Goal: Transaction & Acquisition: Download file/media

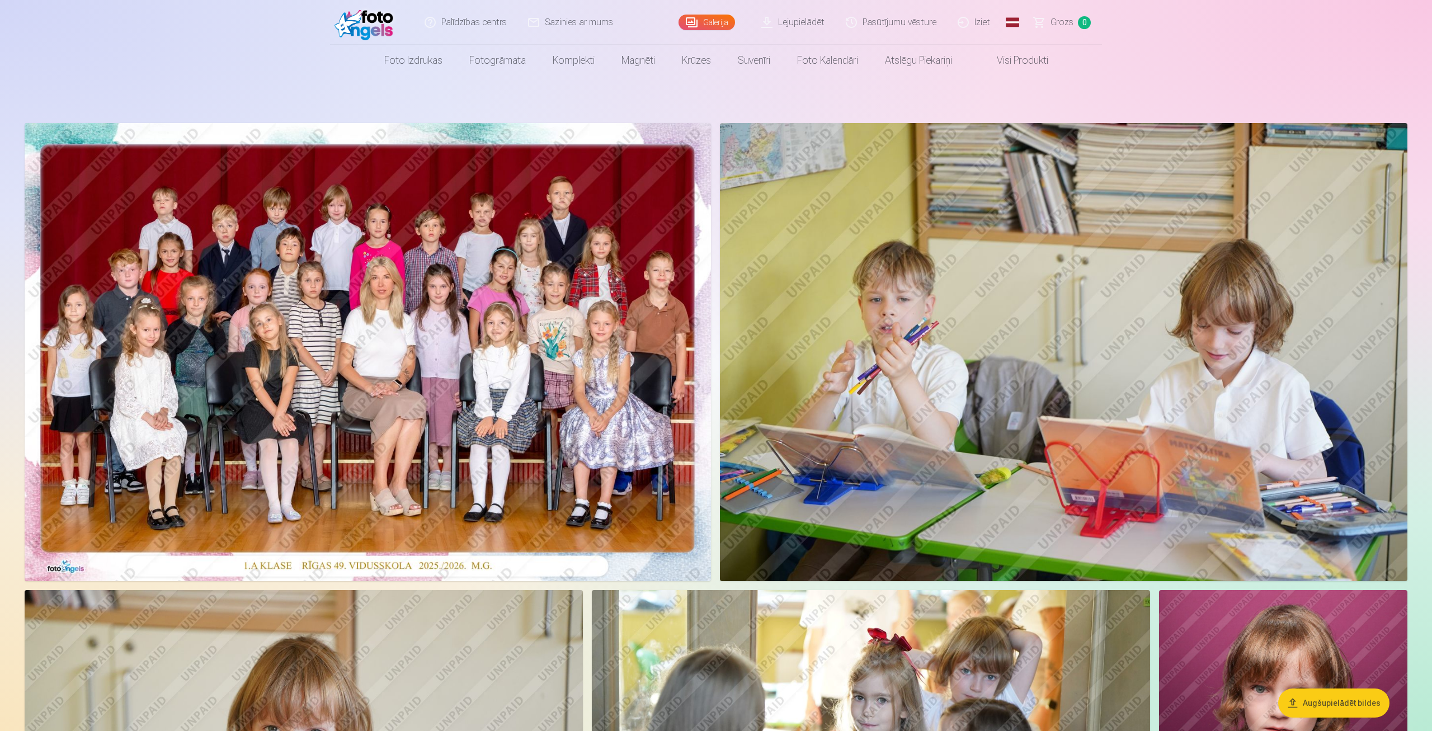
click at [985, 29] on link "Iziet" at bounding box center [975, 22] width 54 height 45
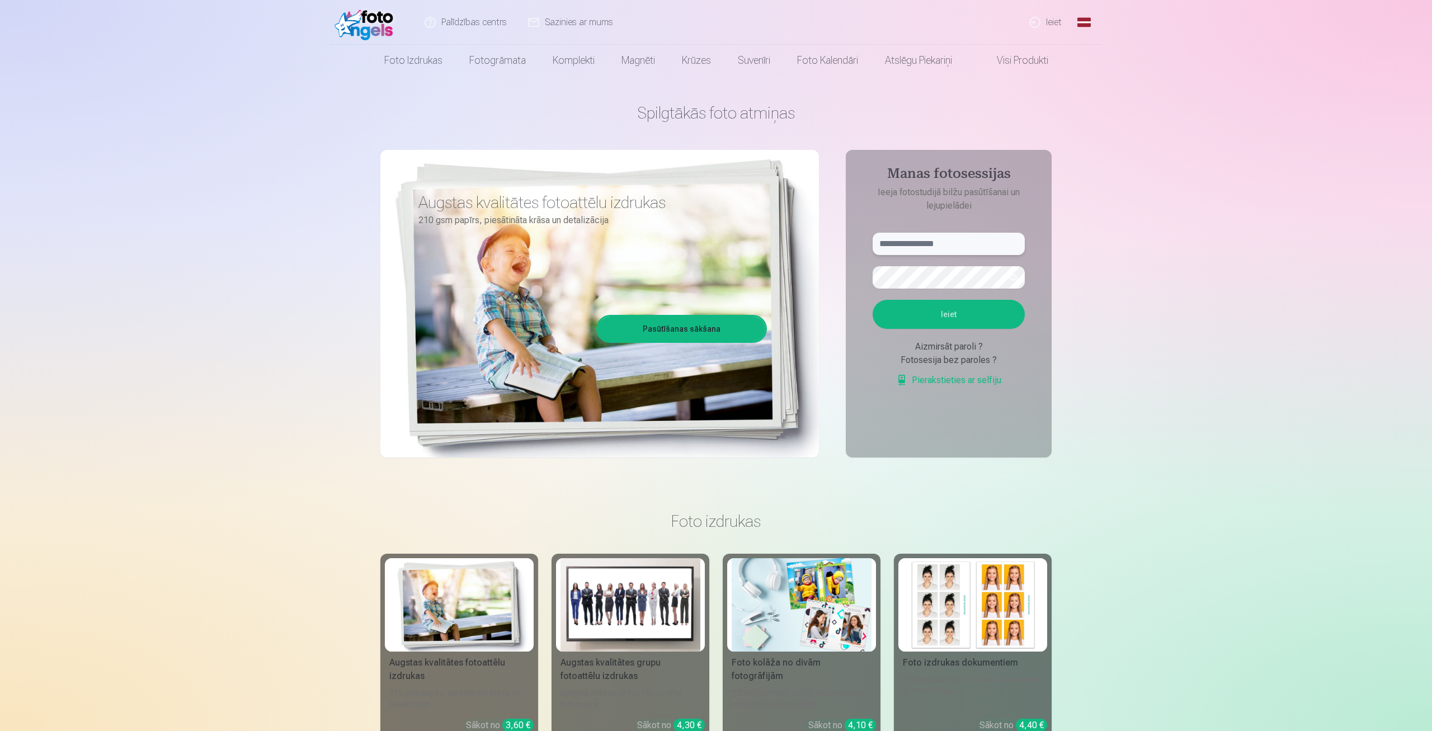
click at [931, 240] on input "text" at bounding box center [949, 244] width 152 height 22
type input "**********"
click at [931, 313] on button "Ieiet" at bounding box center [949, 314] width 152 height 29
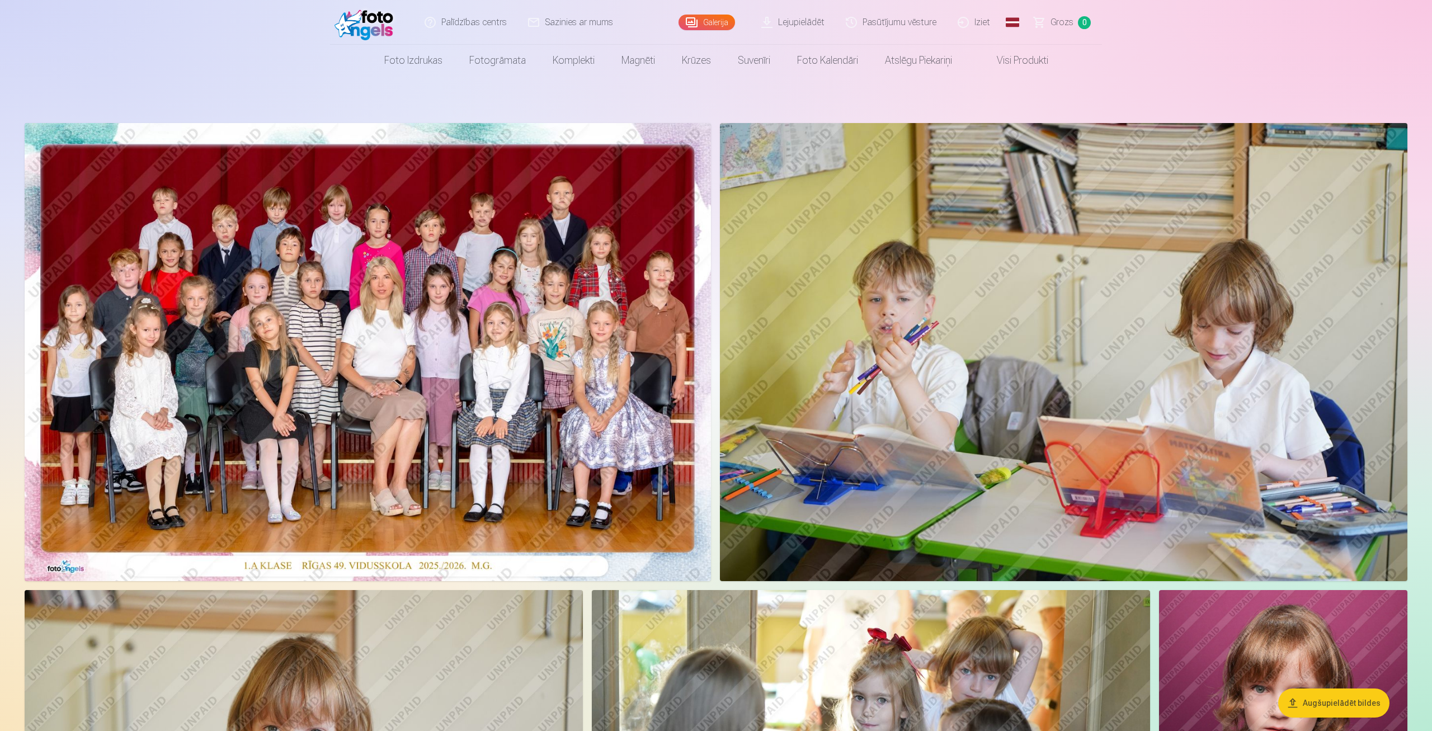
click at [795, 27] on link "Lejupielādēt" at bounding box center [793, 22] width 84 height 45
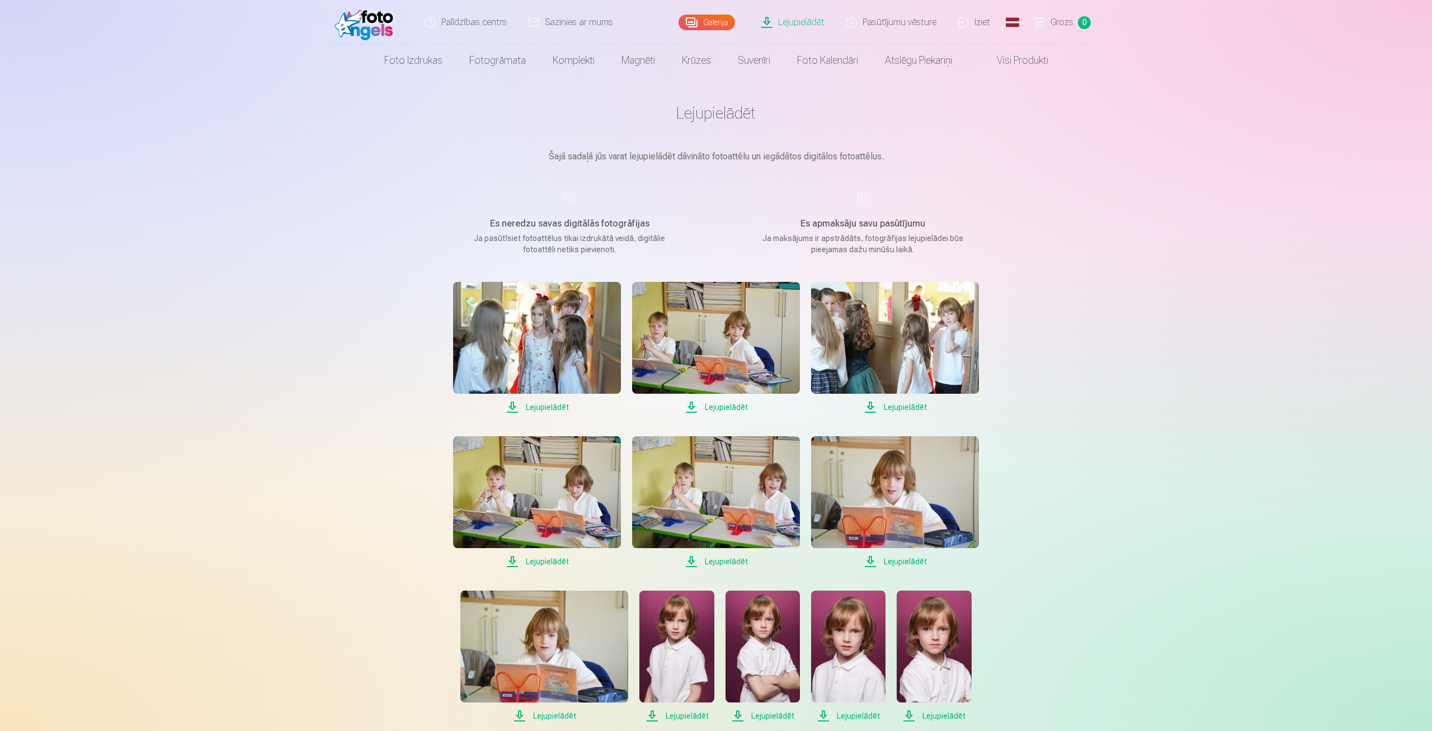
click at [540, 408] on span "Lejupielādēt" at bounding box center [537, 407] width 168 height 13
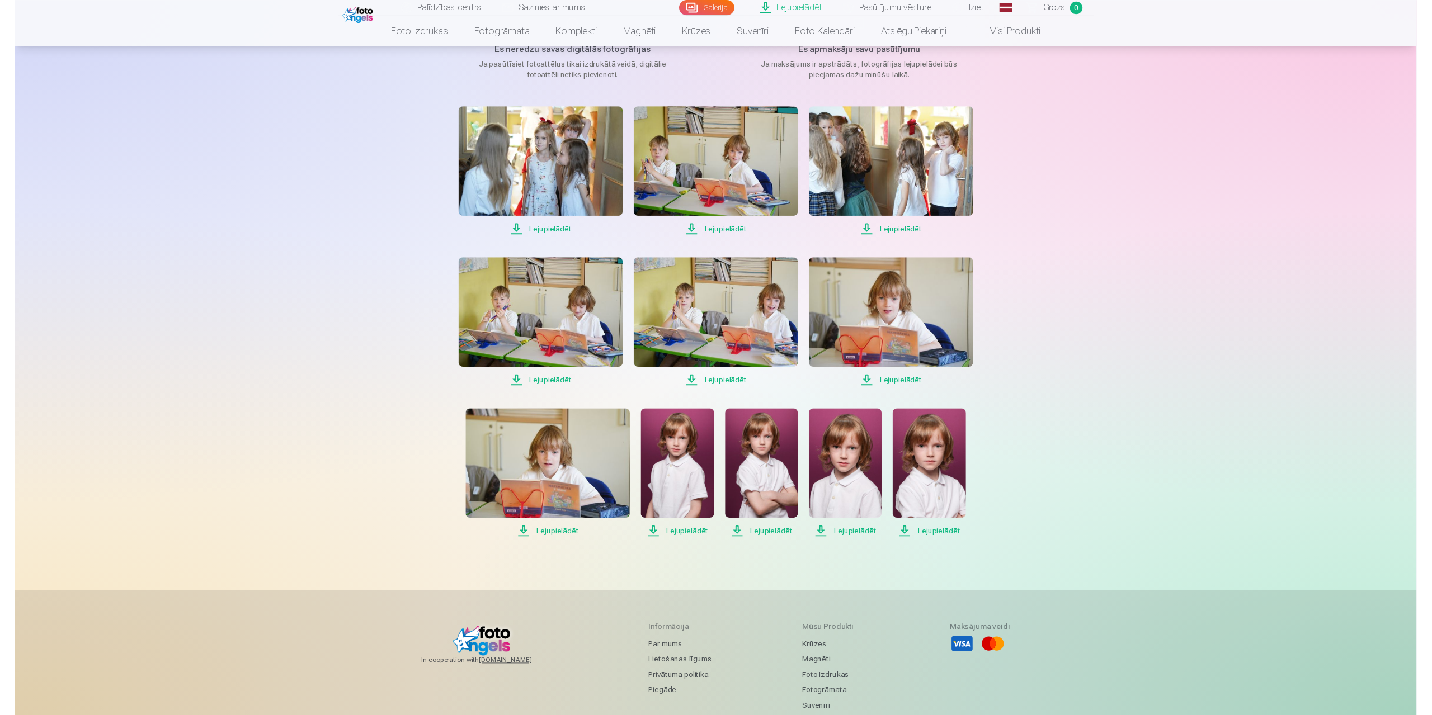
scroll to position [174, 0]
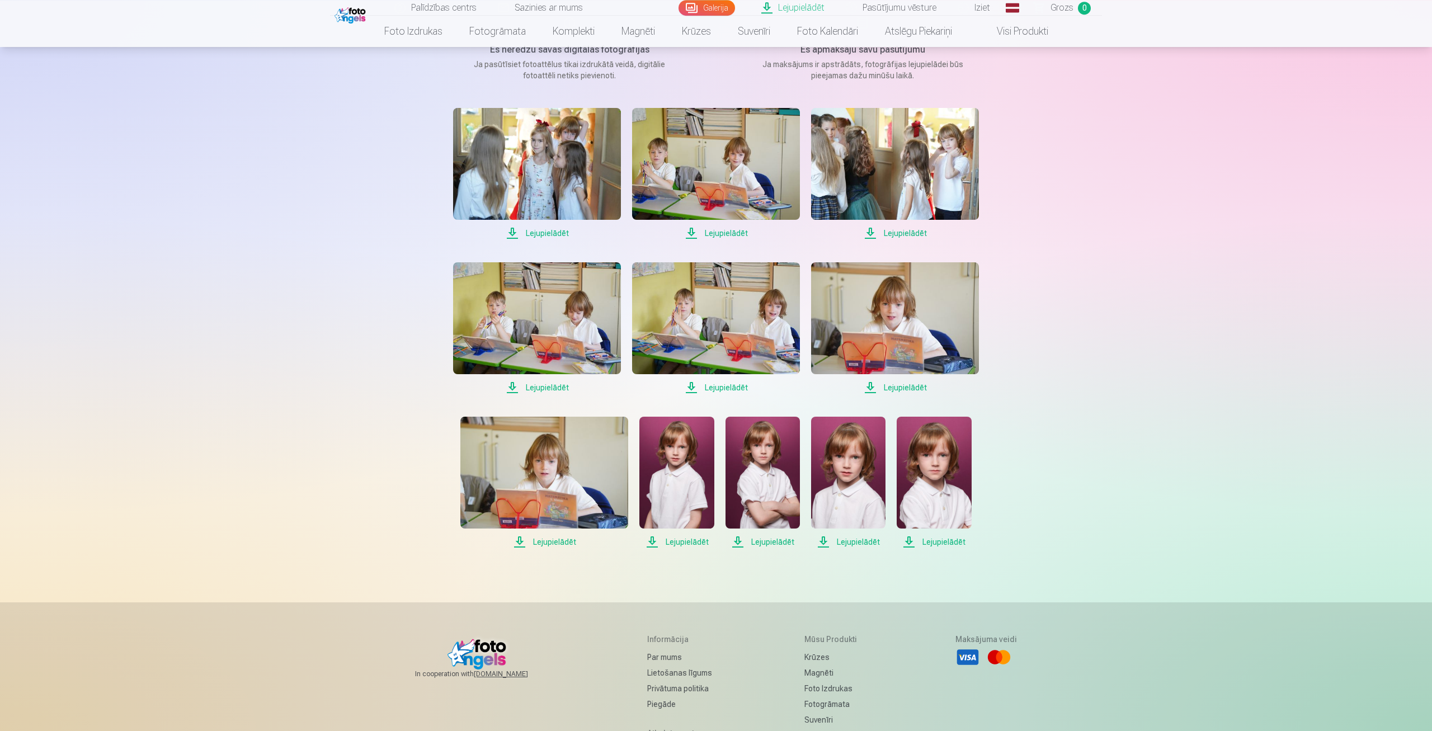
click at [722, 234] on span "Lejupielādēt" at bounding box center [716, 233] width 168 height 13
click at [911, 233] on span "Lejupielādēt" at bounding box center [895, 233] width 168 height 13
click at [552, 384] on span "Lejupielādēt" at bounding box center [537, 387] width 168 height 13
click at [720, 388] on span "Lejupielādēt" at bounding box center [716, 387] width 168 height 13
click at [915, 390] on span "Lejupielādēt" at bounding box center [895, 387] width 168 height 13
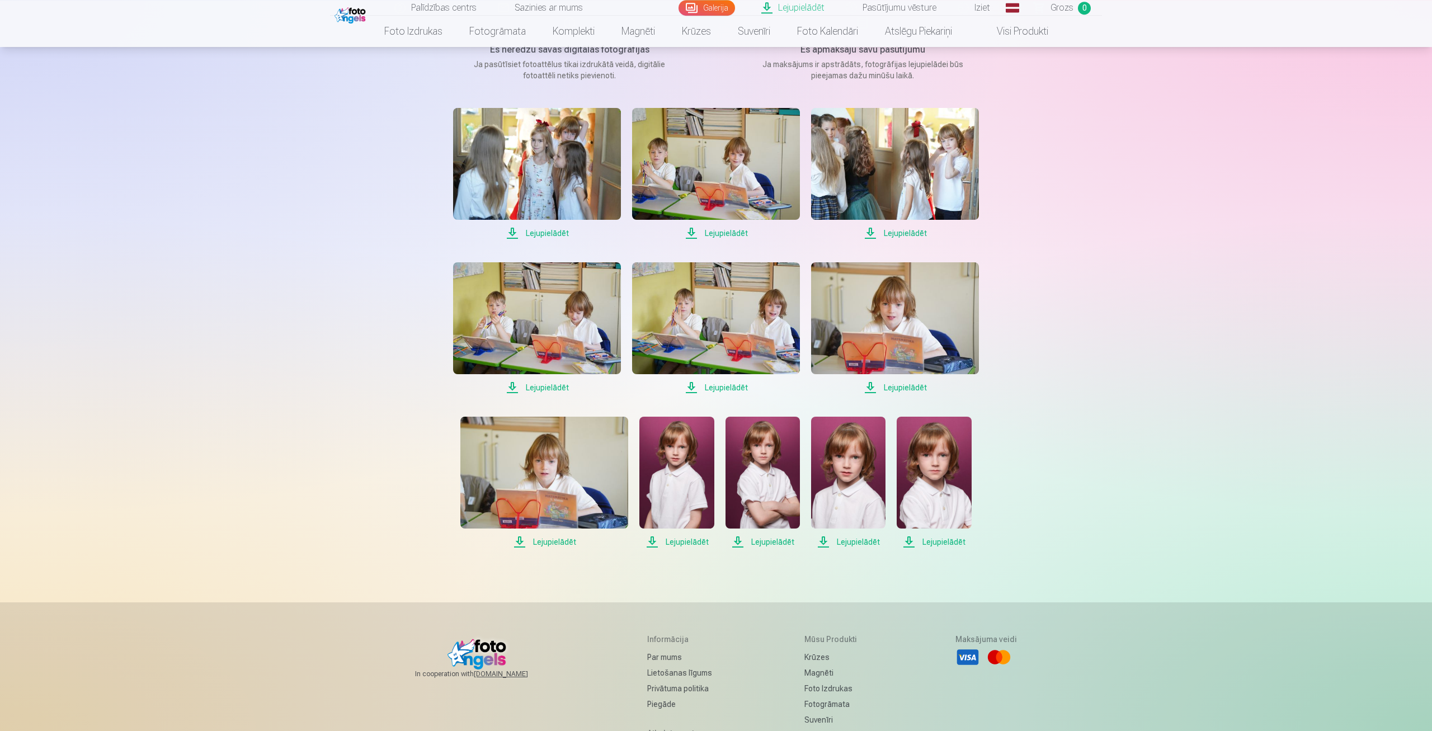
click at [554, 544] on span "Lejupielādēt" at bounding box center [544, 541] width 168 height 13
click at [686, 539] on span "Lejupielādēt" at bounding box center [676, 541] width 74 height 13
click at [761, 540] on span "Lejupielādēt" at bounding box center [763, 541] width 74 height 13
click at [850, 543] on span "Lejupielādēt" at bounding box center [848, 541] width 74 height 13
click at [934, 540] on span "Lejupielādēt" at bounding box center [934, 541] width 74 height 13
